Goal: Information Seeking & Learning: Find specific fact

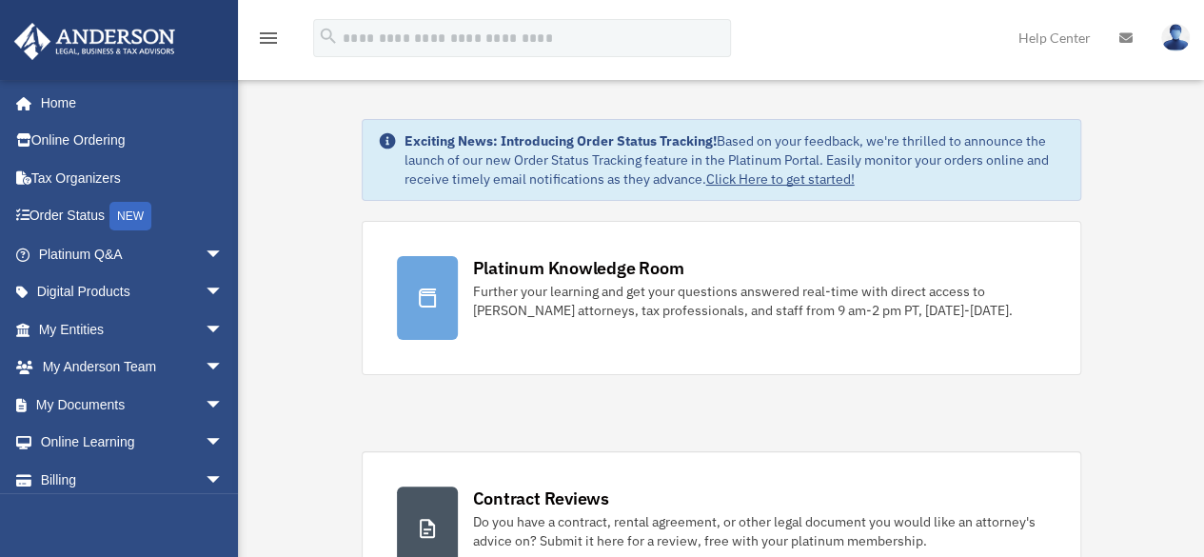
scroll to position [164, 0]
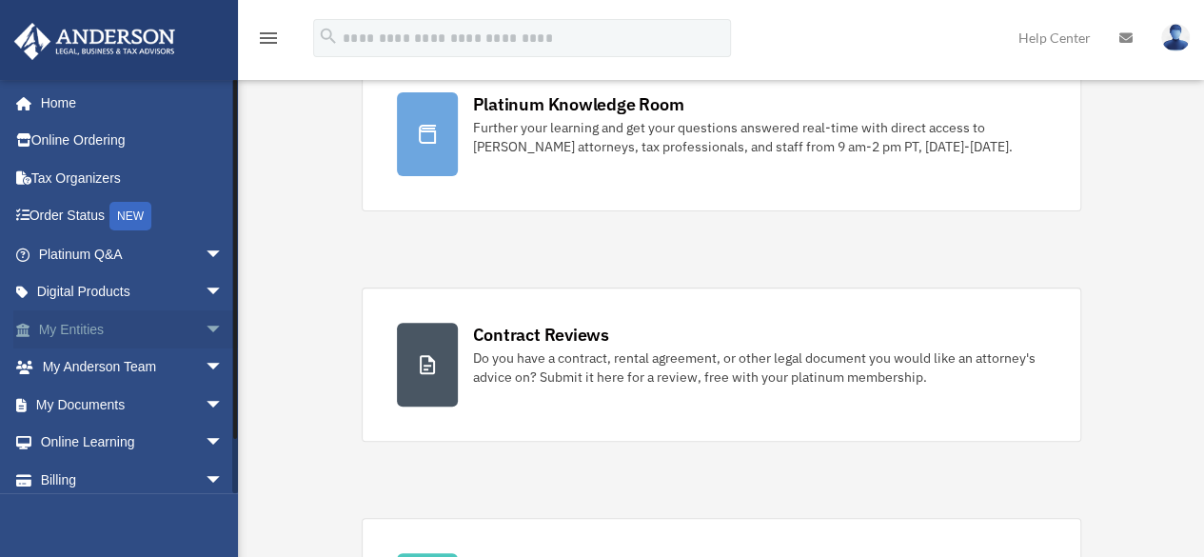
click at [126, 325] on link "My Entities arrow_drop_down" at bounding box center [132, 329] width 239 height 38
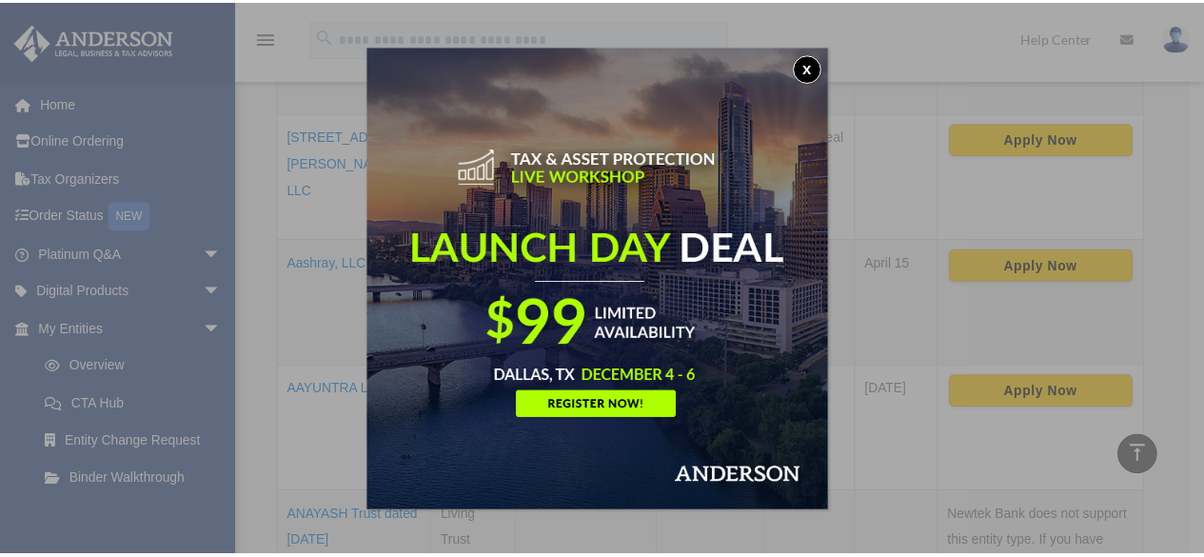
scroll to position [617, 0]
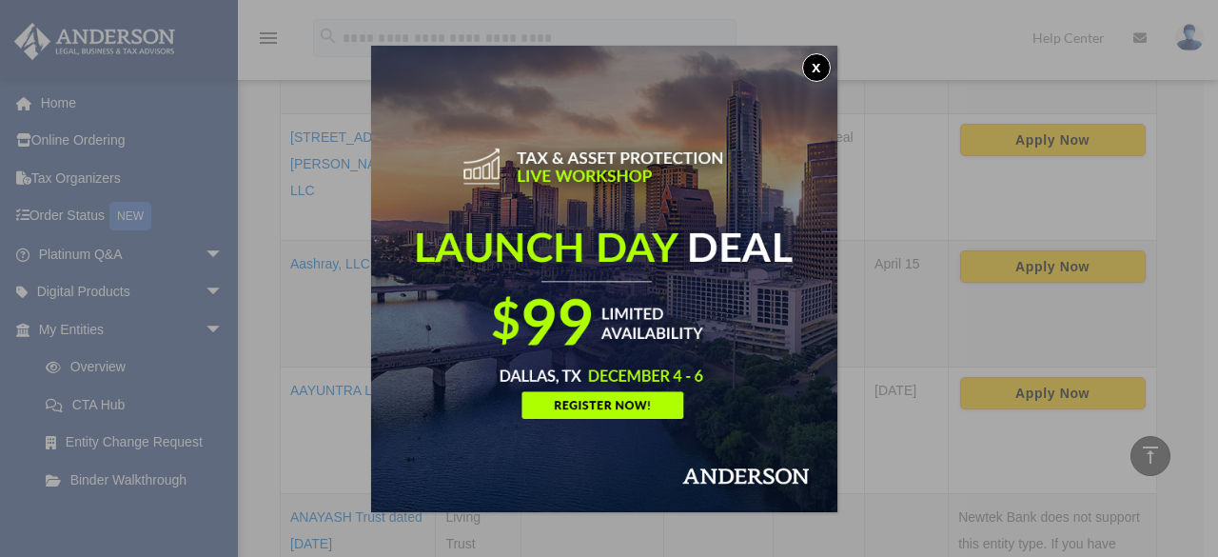
click at [817, 64] on button "x" at bounding box center [816, 67] width 29 height 29
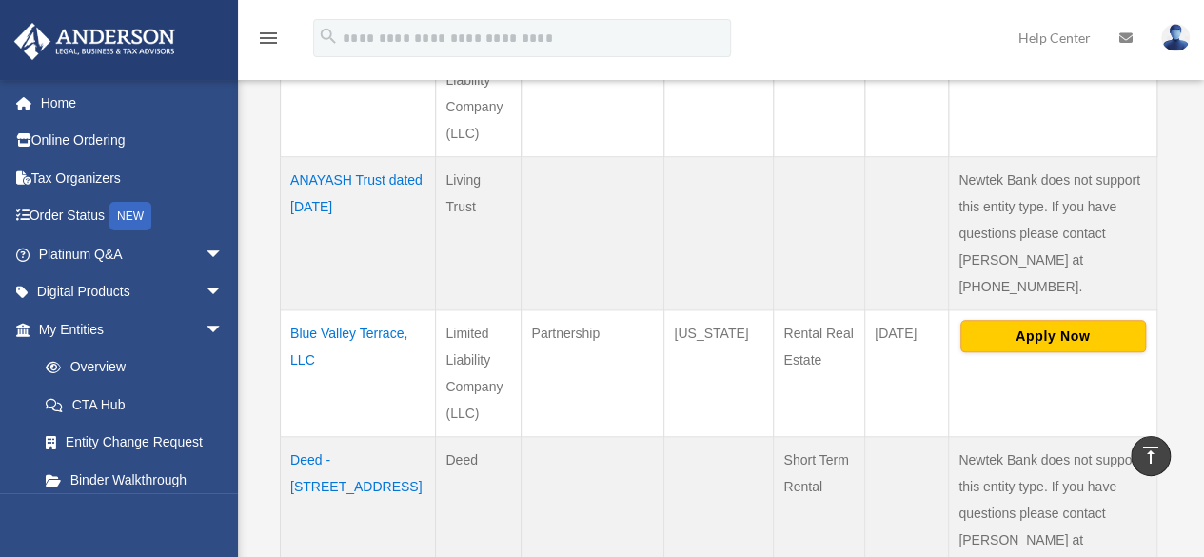
scroll to position [955, 0]
click at [314, 308] on td "Blue Valley Terrace, LLC" at bounding box center [358, 371] width 155 height 127
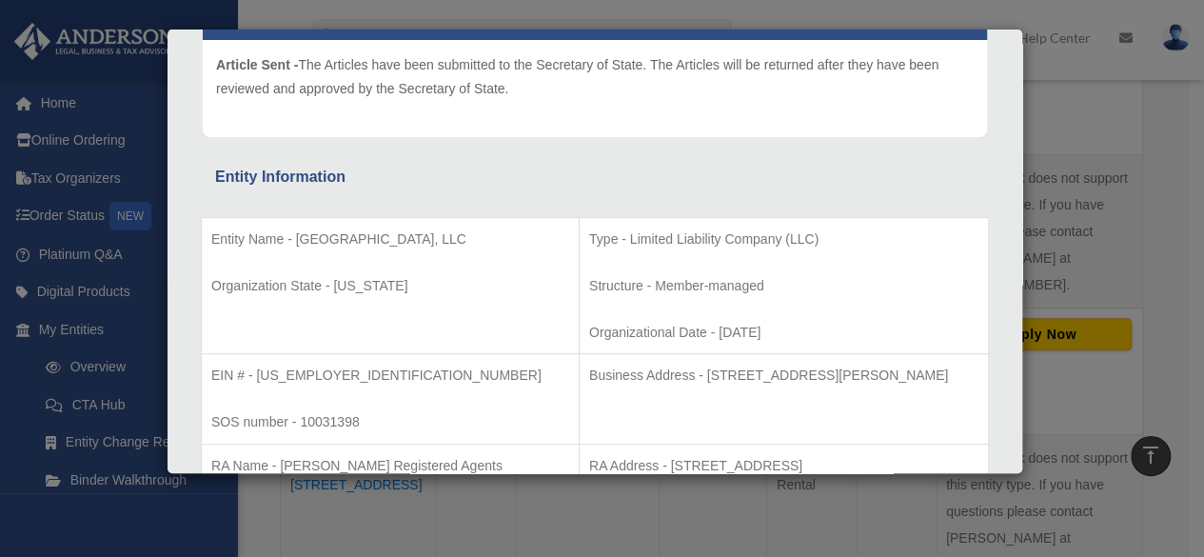
scroll to position [232, 0]
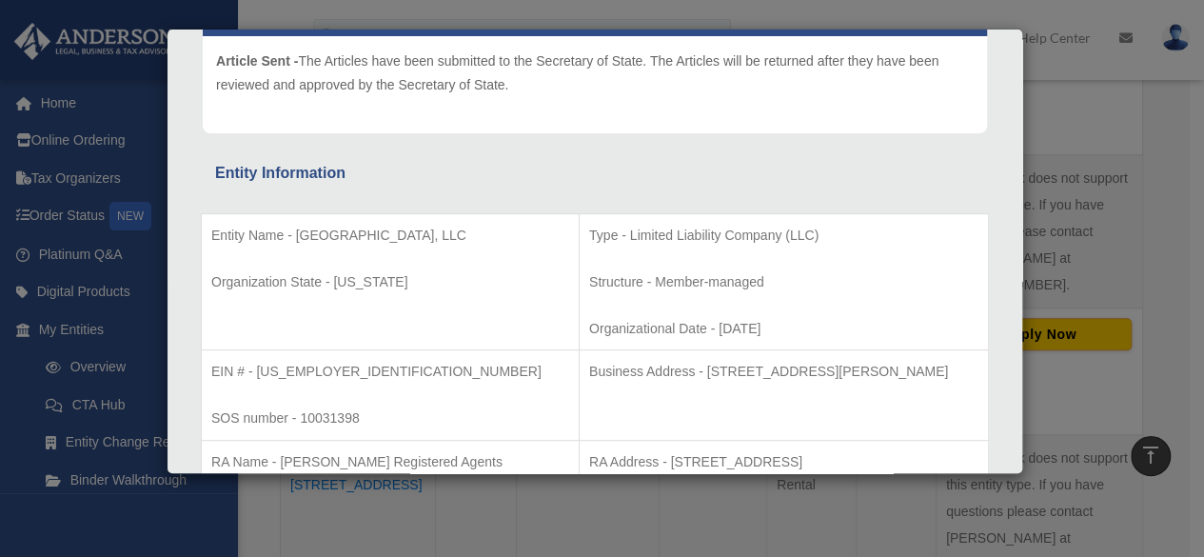
drag, startPoint x: 298, startPoint y: 233, endPoint x: 444, endPoint y: 234, distance: 146.6
click at [444, 234] on p "Entity Name - Blue Valley Terrace, LLC" at bounding box center [390, 236] width 358 height 24
copy p "Blue Valley Terrace, LLC"
drag, startPoint x: 256, startPoint y: 371, endPoint x: 333, endPoint y: 372, distance: 77.1
click at [333, 372] on p "EIN # - 33-4729011" at bounding box center [390, 372] width 358 height 24
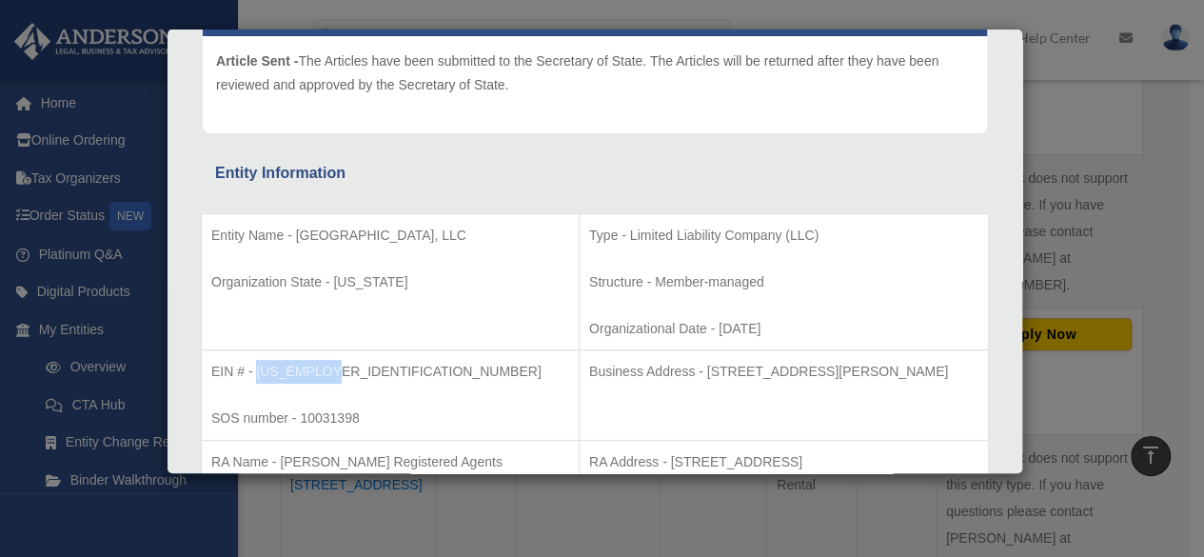
copy p "33-4729011"
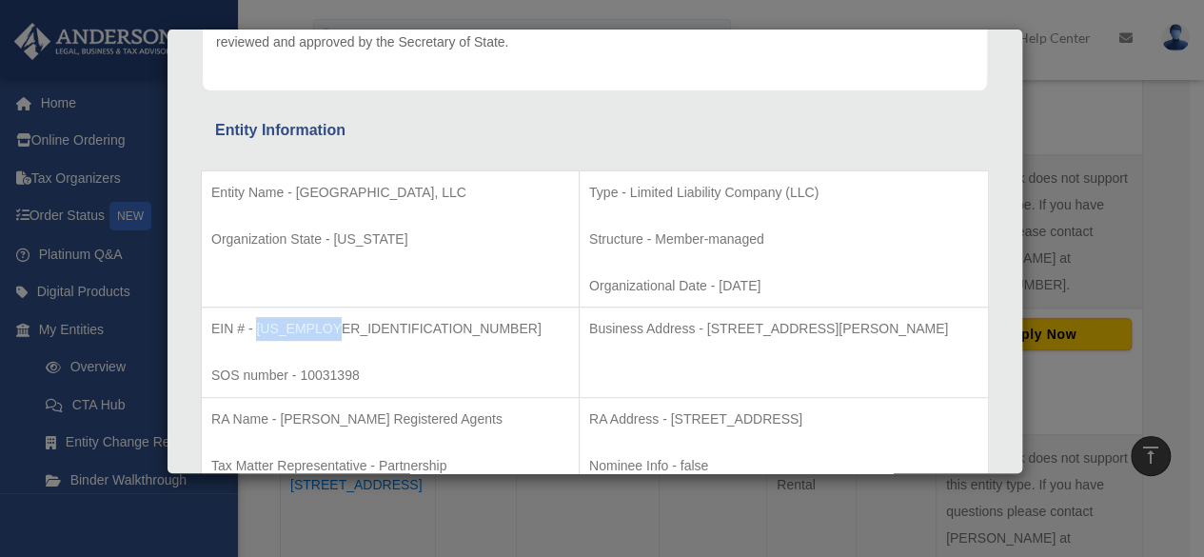
scroll to position [276, 0]
drag, startPoint x: 615, startPoint y: 329, endPoint x: 914, endPoint y: 325, distance: 298.9
click at [914, 325] on p "Business Address - 3225 McLeod Dr, Suite 100, Las Vegas, NV 89121" at bounding box center [783, 328] width 389 height 24
copy p "3225 McLeod Dr, Suite 100, Las Vegas, NV 89121"
